Goal: Task Accomplishment & Management: Manage account settings

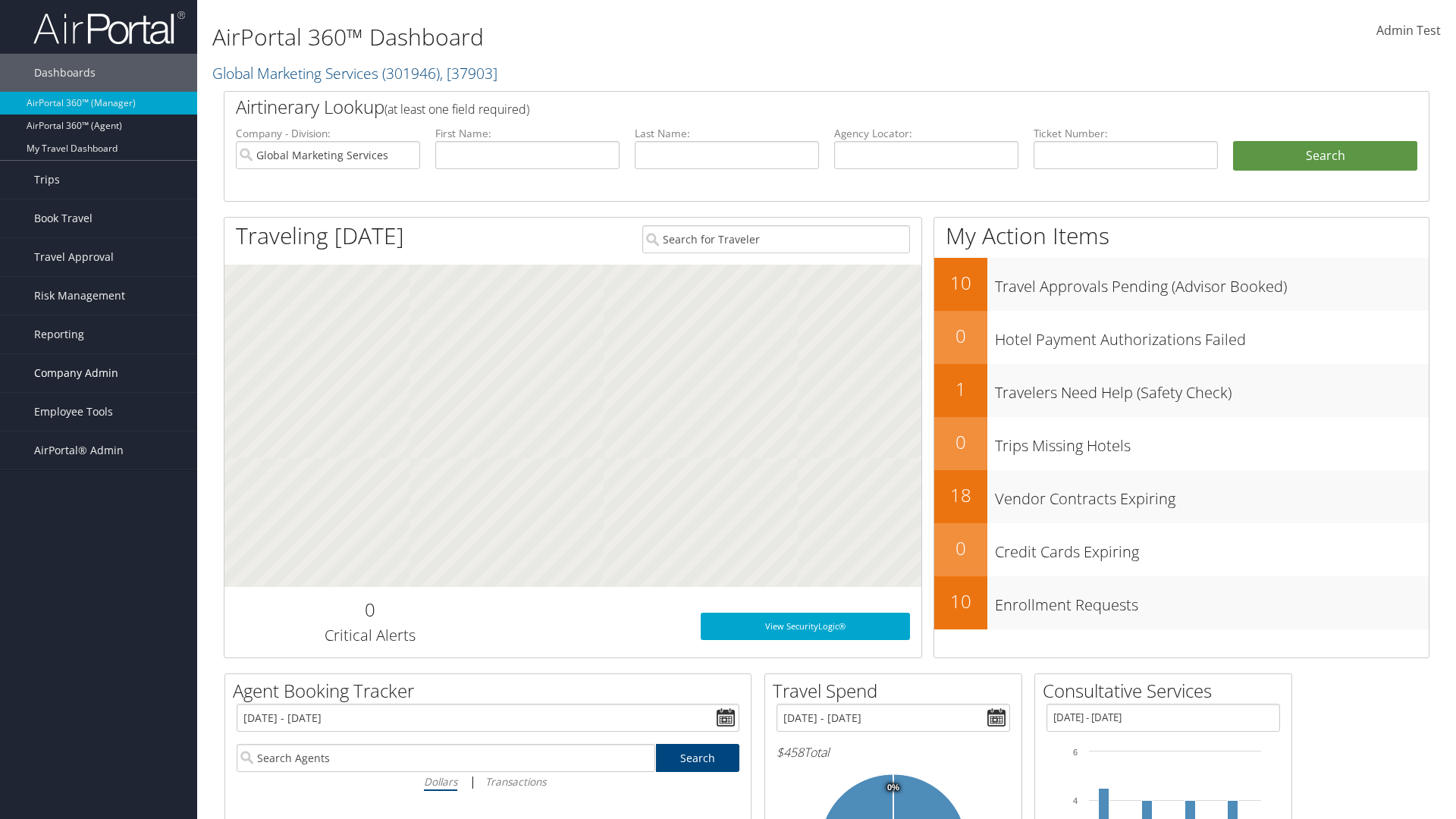
click at [99, 373] on span "Company Admin" at bounding box center [76, 372] width 84 height 37
click at [0, 0] on link "Airtinerary® Settings" at bounding box center [0, 0] width 0 height 0
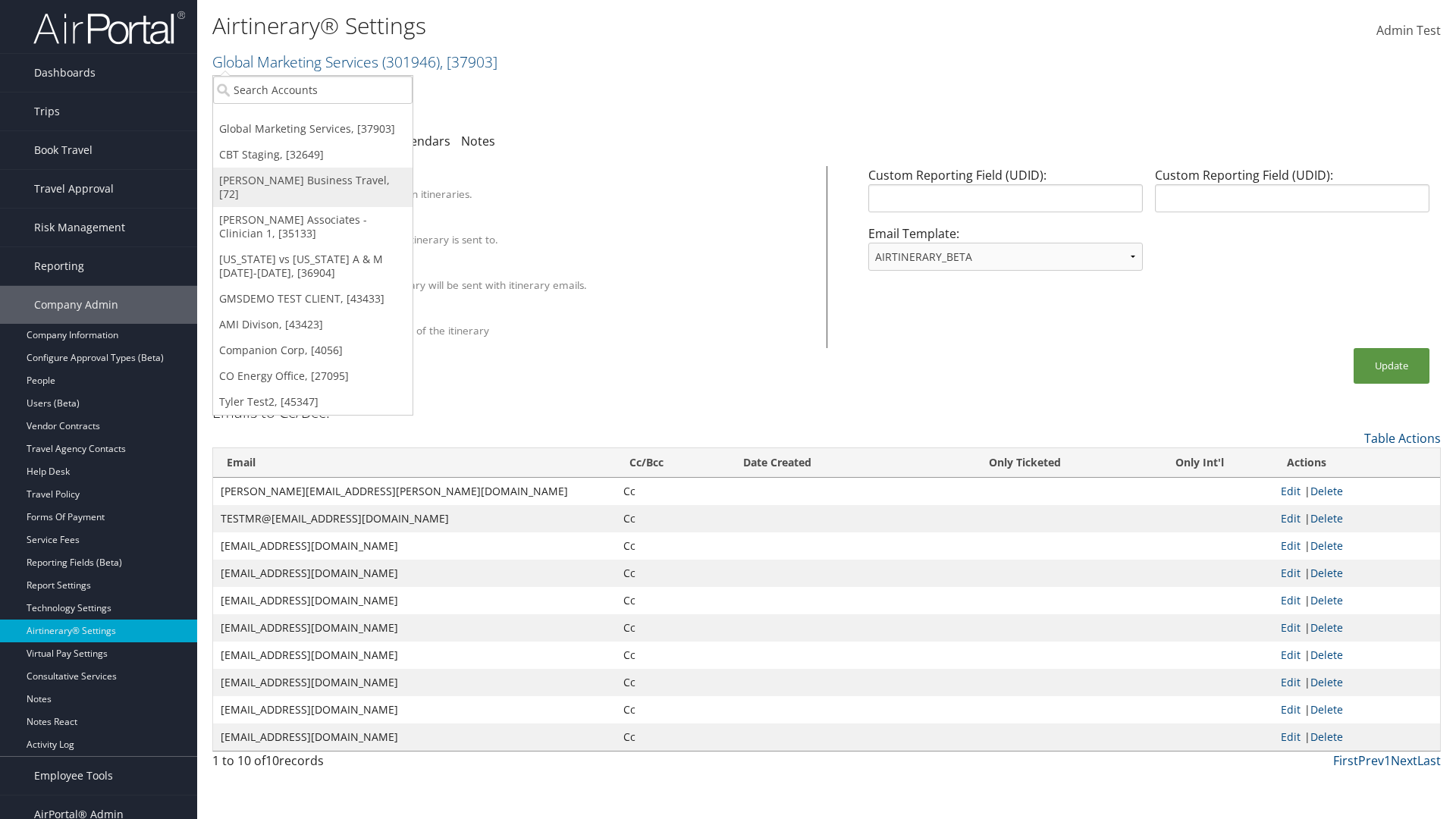
click at [312, 181] on link "[PERSON_NAME] Business Travel, [72]" at bounding box center [313, 187] width 199 height 39
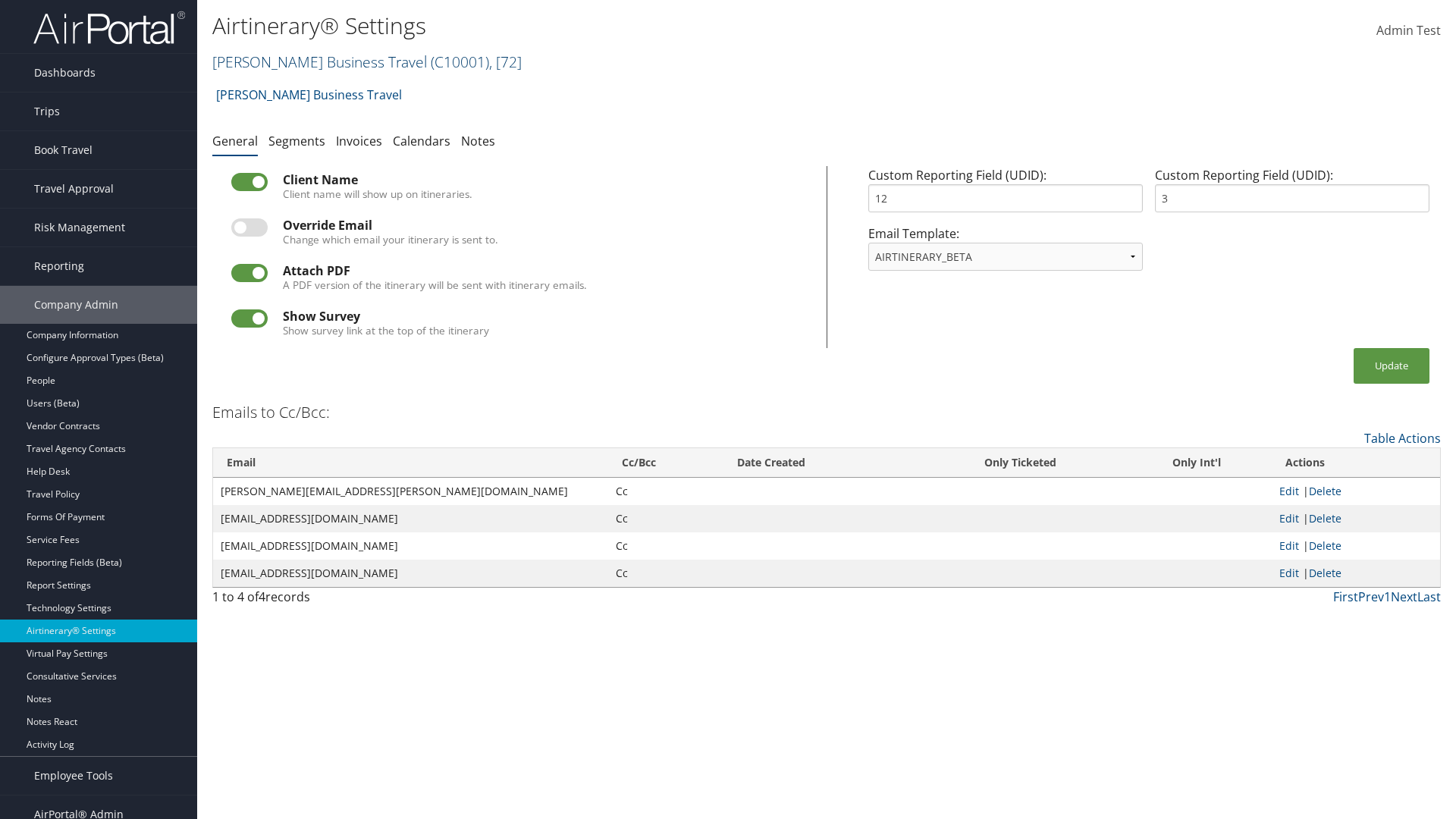
click at [312, 61] on link "Christopherson Business Travel ( C10001 ) , [ 72 ]" at bounding box center [367, 61] width 309 height 20
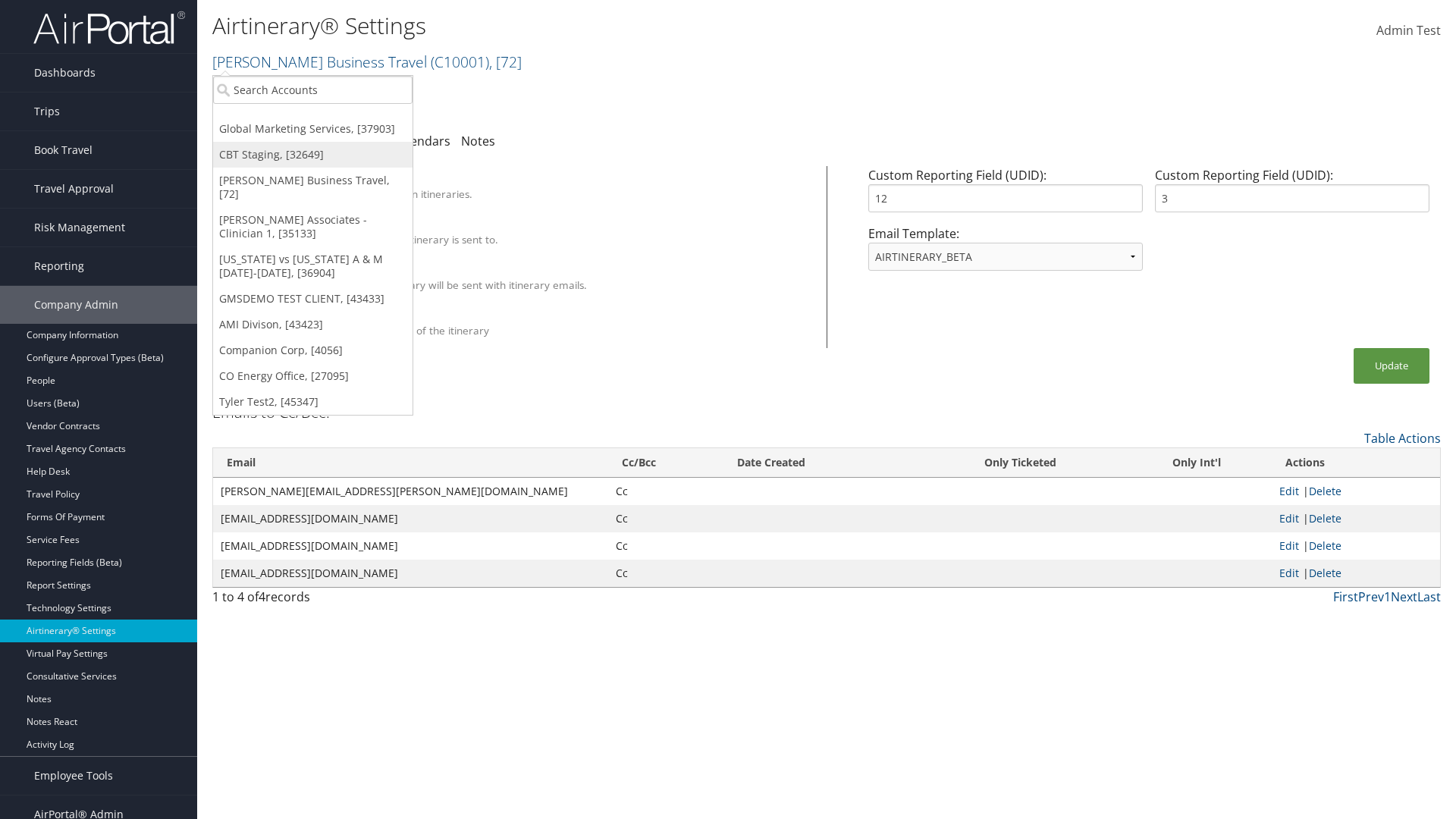
click at [312, 154] on link "CBT Staging, [32649]" at bounding box center [313, 154] width 199 height 26
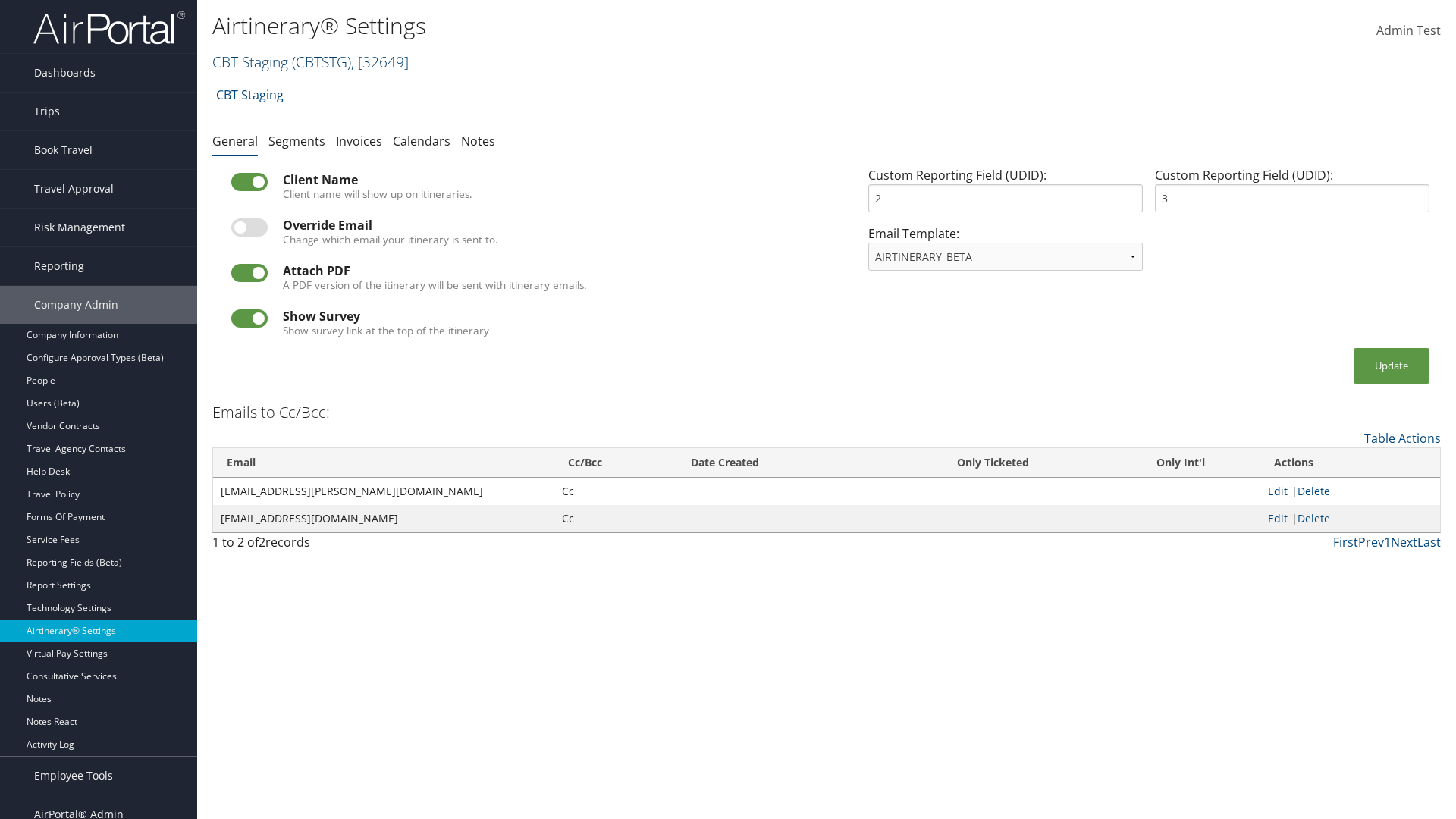
click at [251, 61] on link "CBT Staging ( CBTSTG ) , [ 32649 ]" at bounding box center [310, 61] width 196 height 20
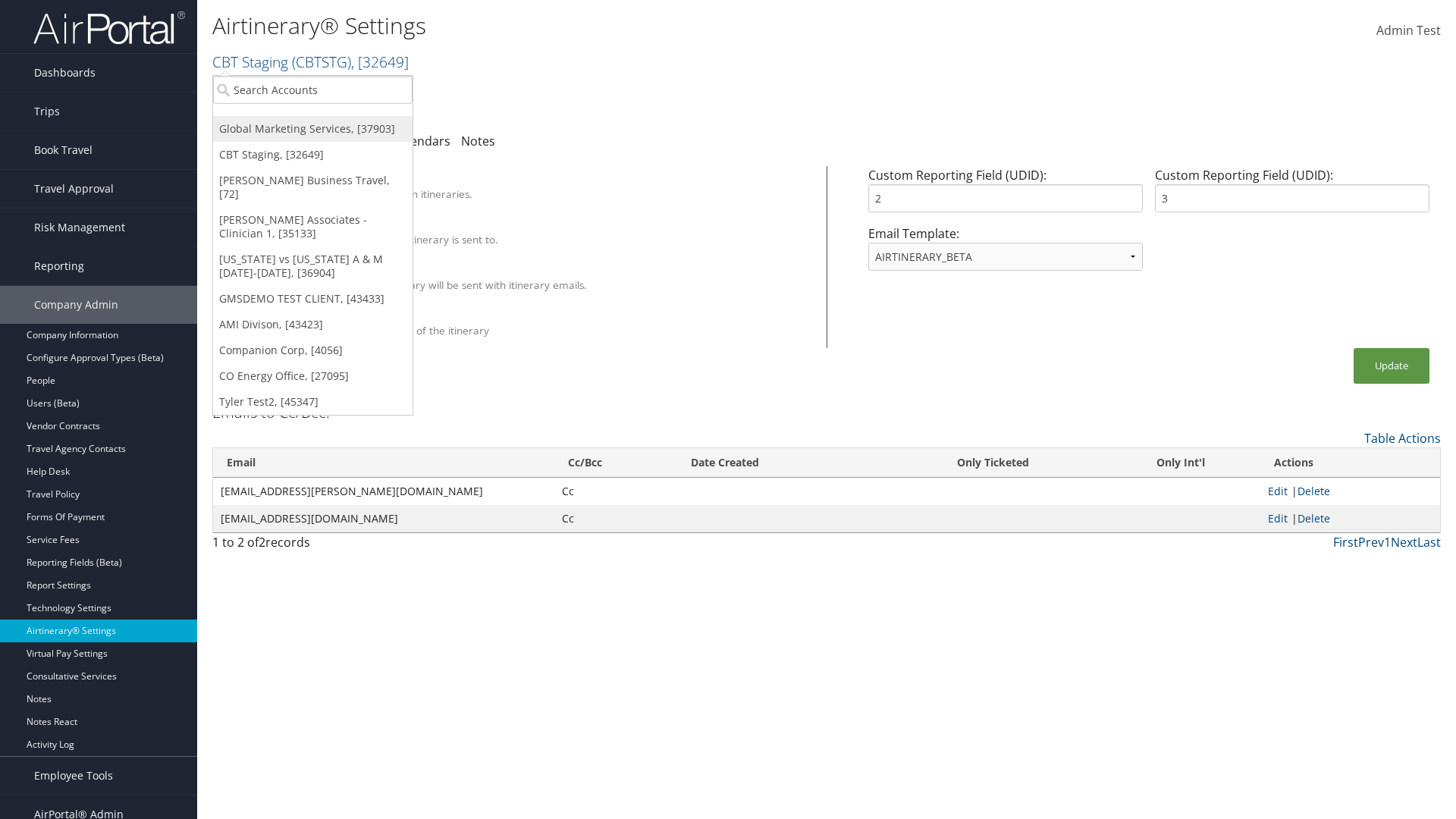
click at [312, 129] on link "Global Marketing Services, [37903]" at bounding box center [313, 129] width 199 height 26
